Goal: Information Seeking & Learning: Learn about a topic

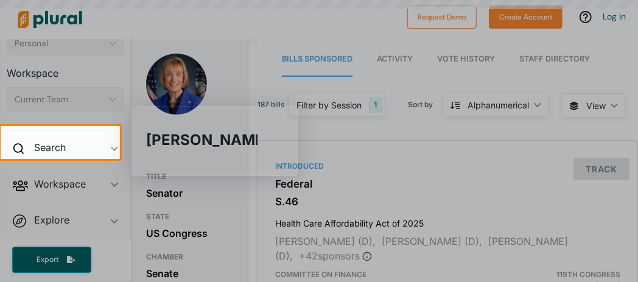
scroll to position [54, 0]
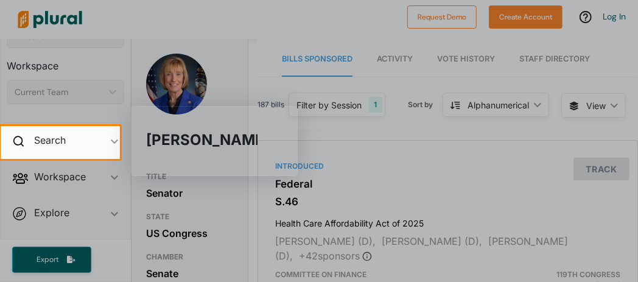
click at [409, 146] on div at bounding box center [379, 142] width 518 height 33
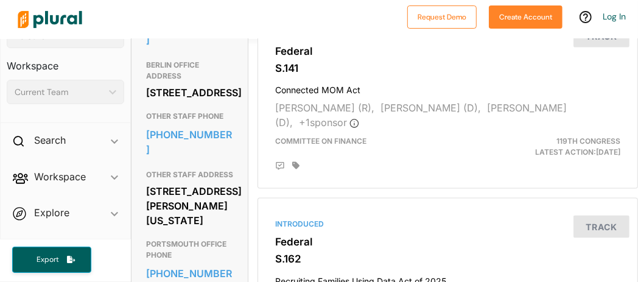
scroll to position [906, 0]
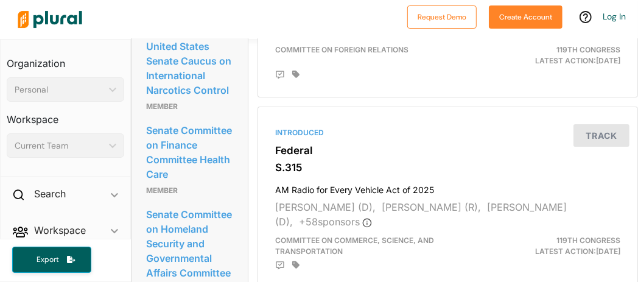
scroll to position [2520, 0]
